Goal: Task Accomplishment & Management: Use online tool/utility

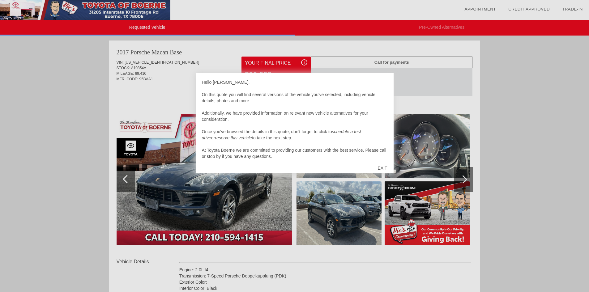
click at [419, 82] on div at bounding box center [294, 146] width 589 height 292
click at [214, 195] on div at bounding box center [294, 146] width 589 height 292
click at [305, 62] on div at bounding box center [294, 146] width 589 height 292
click at [266, 88] on div "Hello [PERSON_NAME], On this quote you will find several versions of the vehicl…" at bounding box center [295, 119] width 186 height 80
click at [175, 94] on div at bounding box center [294, 146] width 589 height 292
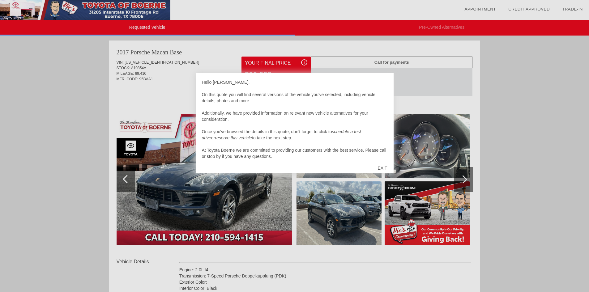
click at [174, 94] on div at bounding box center [294, 146] width 589 height 292
click at [434, 85] on div at bounding box center [294, 146] width 589 height 292
click at [382, 170] on div "EXIT" at bounding box center [382, 168] width 22 height 19
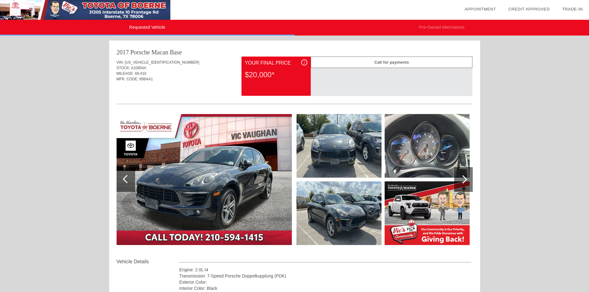
click at [217, 182] on img at bounding box center [204, 179] width 175 height 131
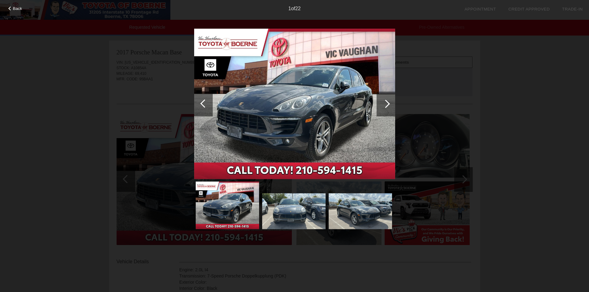
click at [387, 106] on div at bounding box center [386, 104] width 8 height 8
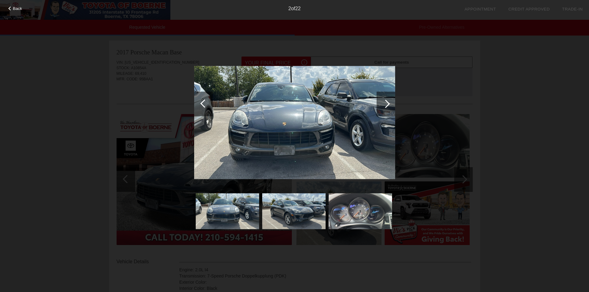
click at [387, 106] on div at bounding box center [386, 104] width 8 height 8
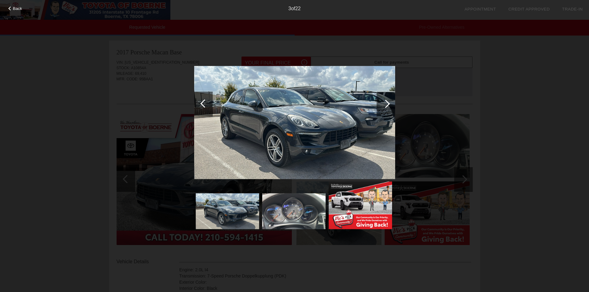
click at [387, 106] on div at bounding box center [386, 104] width 8 height 8
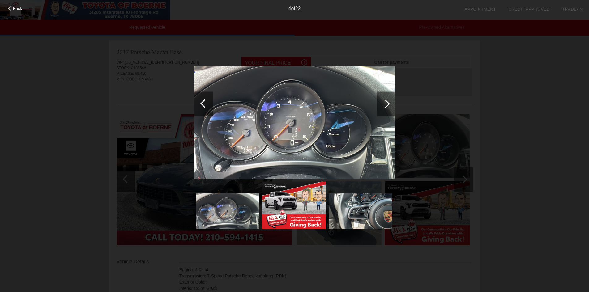
click at [387, 108] on div at bounding box center [386, 104] width 19 height 25
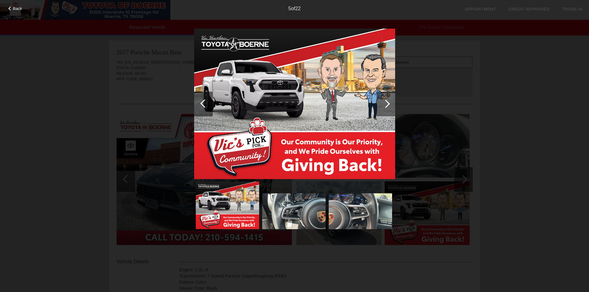
click at [387, 109] on div at bounding box center [386, 104] width 19 height 25
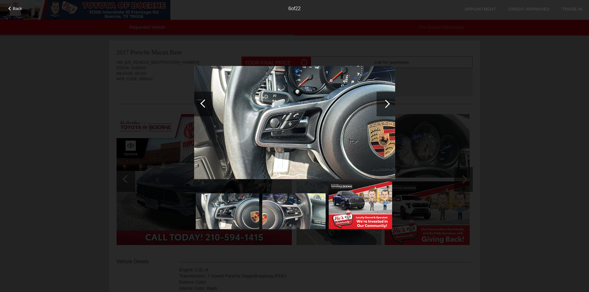
click at [387, 109] on div at bounding box center [386, 104] width 19 height 25
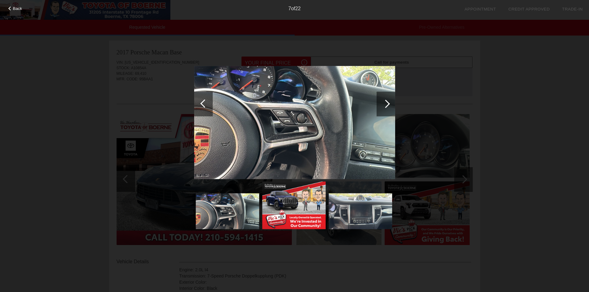
click at [388, 109] on div at bounding box center [386, 104] width 19 height 25
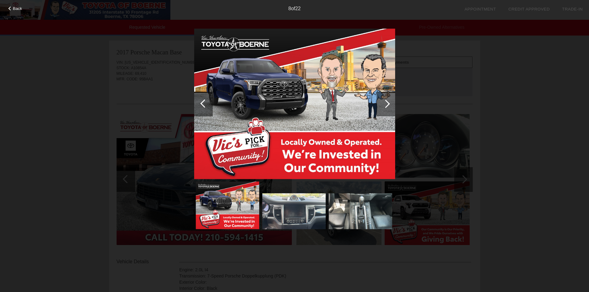
click at [388, 109] on div at bounding box center [386, 104] width 19 height 25
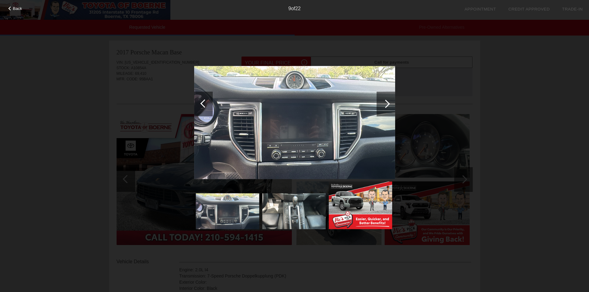
click at [388, 109] on div at bounding box center [386, 104] width 19 height 25
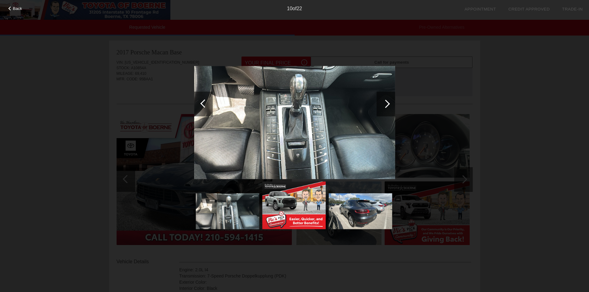
click at [388, 109] on div at bounding box center [386, 104] width 19 height 25
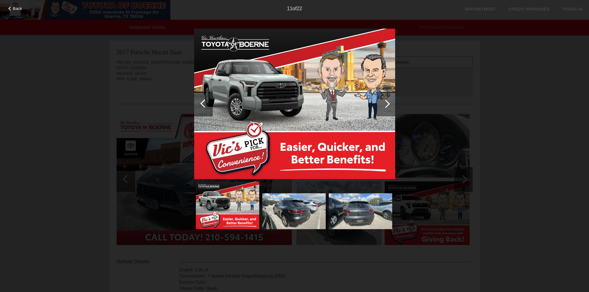
click at [203, 107] on div at bounding box center [203, 104] width 19 height 25
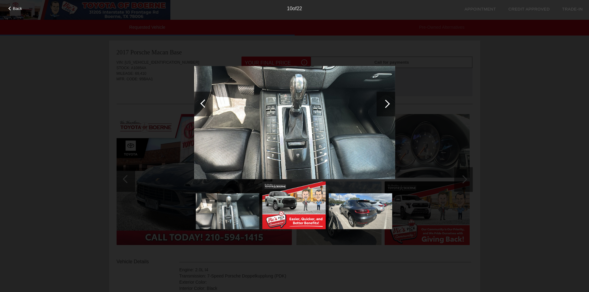
click at [387, 105] on div at bounding box center [386, 104] width 8 height 8
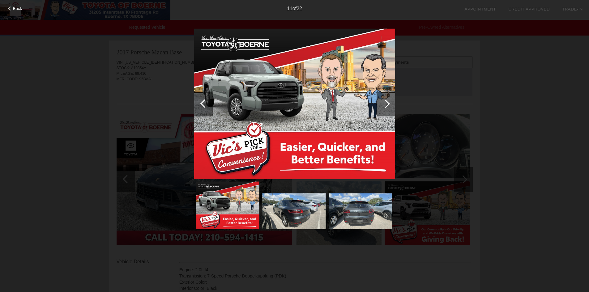
click at [387, 105] on div at bounding box center [386, 104] width 8 height 8
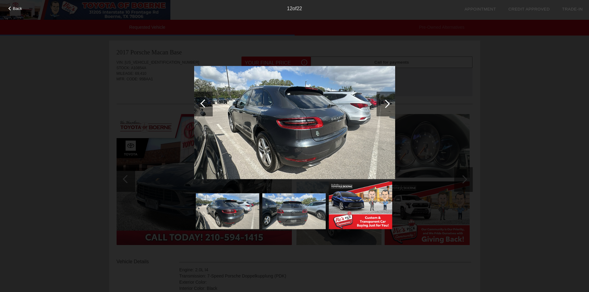
click at [387, 105] on div at bounding box center [386, 104] width 8 height 8
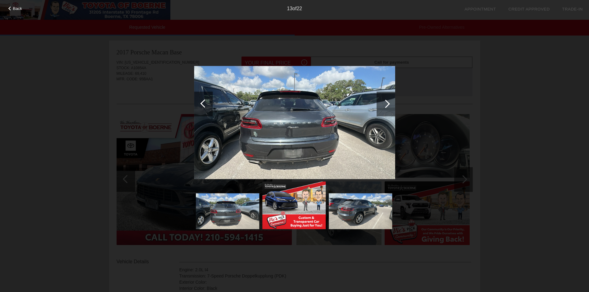
click at [387, 105] on div at bounding box center [386, 104] width 8 height 8
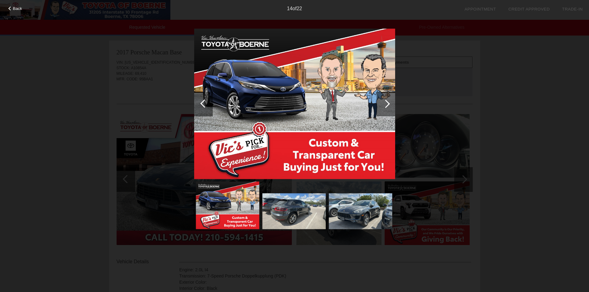
click at [387, 105] on div at bounding box center [386, 104] width 8 height 8
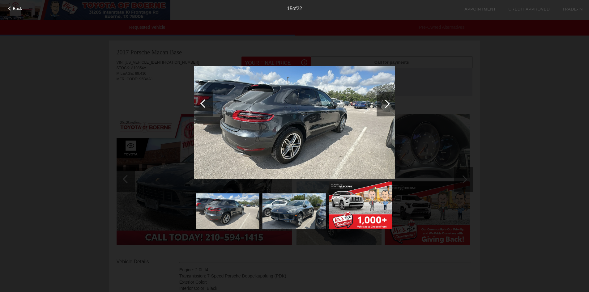
click at [389, 109] on div at bounding box center [386, 104] width 19 height 25
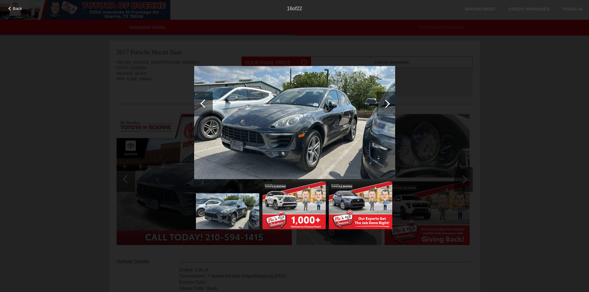
click at [389, 109] on div at bounding box center [386, 104] width 19 height 25
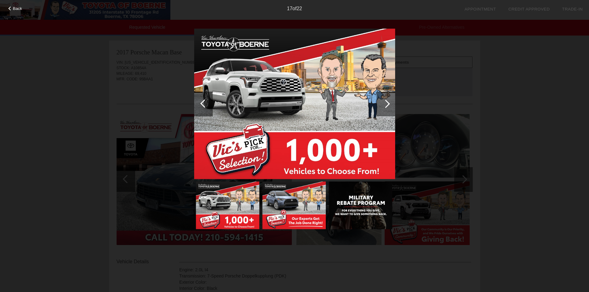
click at [389, 109] on div at bounding box center [386, 104] width 19 height 25
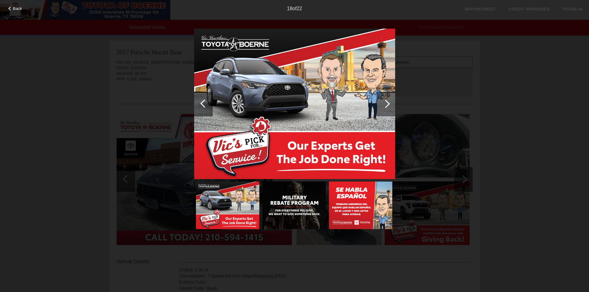
click at [389, 109] on div at bounding box center [386, 104] width 19 height 25
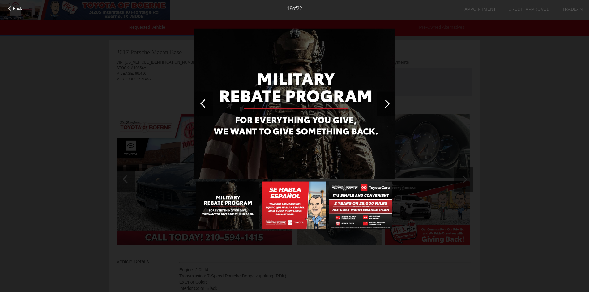
click at [389, 109] on div at bounding box center [386, 104] width 19 height 25
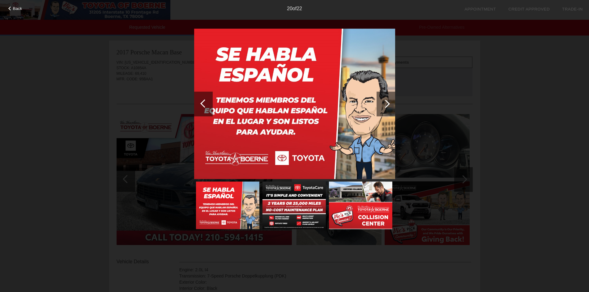
click at [389, 109] on div at bounding box center [386, 104] width 19 height 25
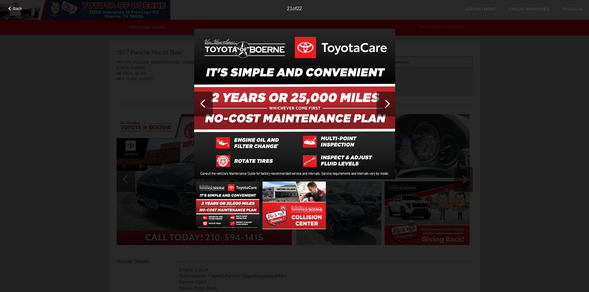
click at [389, 109] on div at bounding box center [386, 104] width 19 height 25
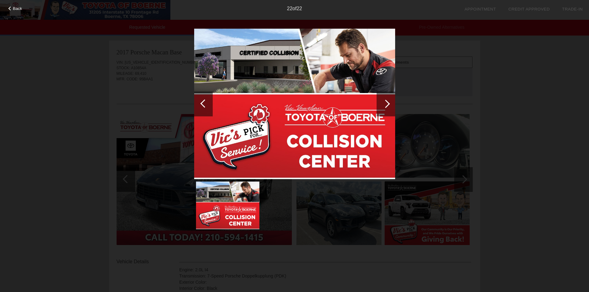
click at [202, 103] on div at bounding box center [204, 103] width 8 height 8
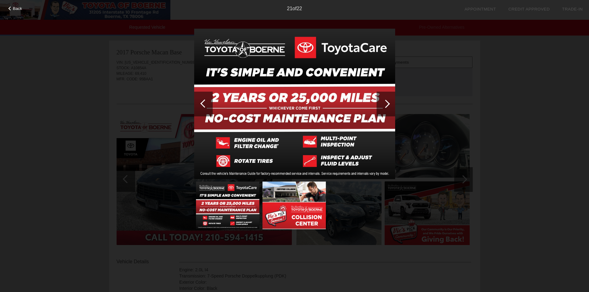
click at [390, 103] on div at bounding box center [386, 104] width 19 height 25
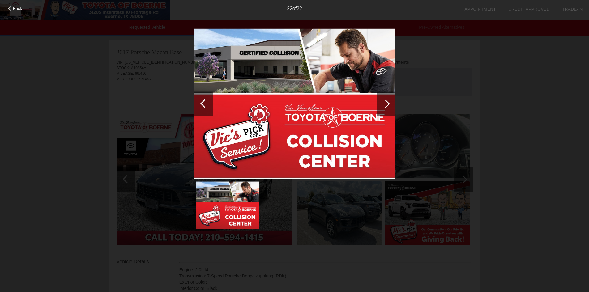
click at [390, 103] on div at bounding box center [386, 104] width 19 height 25
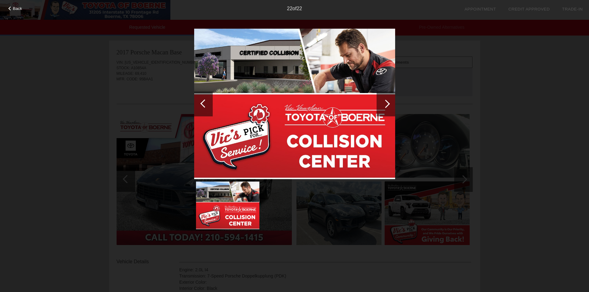
click at [448, 53] on div "Back 22 of 22" at bounding box center [294, 146] width 589 height 292
click at [557, 67] on div "Back 22 of 22" at bounding box center [294, 146] width 589 height 292
click at [18, 7] on span "Back" at bounding box center [17, 8] width 9 height 5
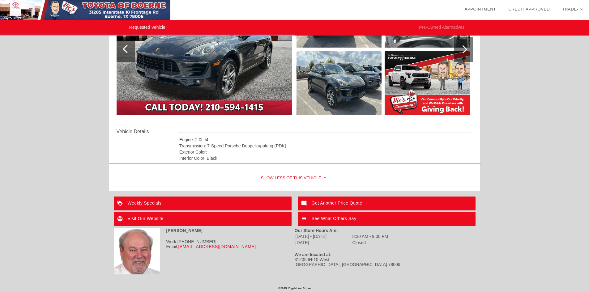
scroll to position [131, 0]
